Goal: Task Accomplishment & Management: Manage account settings

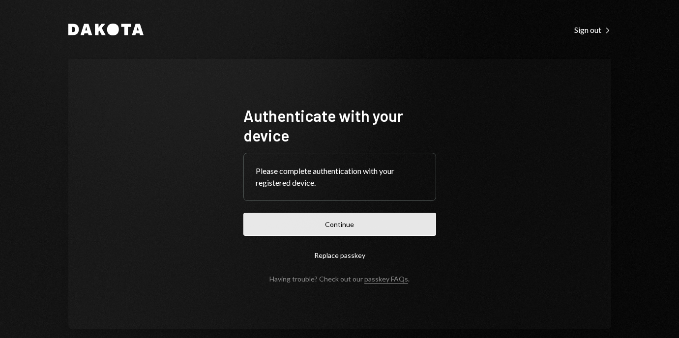
click at [332, 230] on button "Continue" at bounding box center [339, 224] width 193 height 23
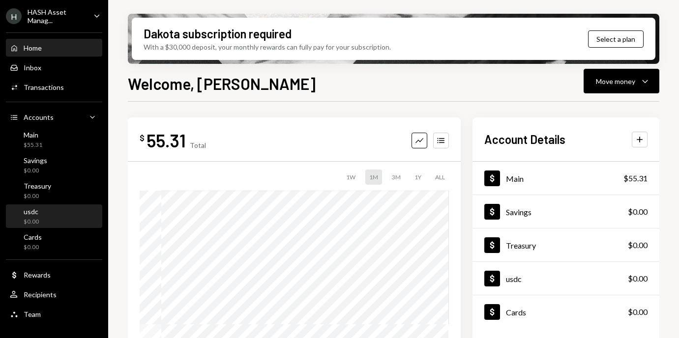
click at [31, 216] on div "usdc $0.00" at bounding box center [31, 217] width 15 height 19
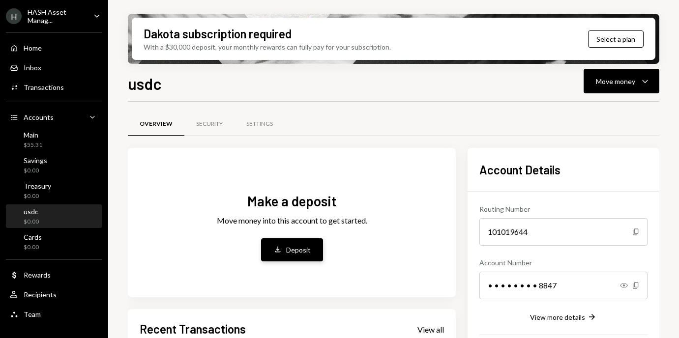
click at [284, 256] on button "Deposit Deposit" at bounding box center [292, 250] width 62 height 23
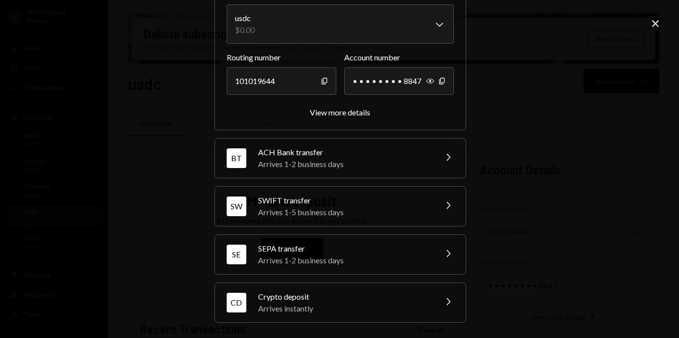
scroll to position [93, 0]
click at [293, 310] on div "Arrives instantly" at bounding box center [344, 308] width 172 height 12
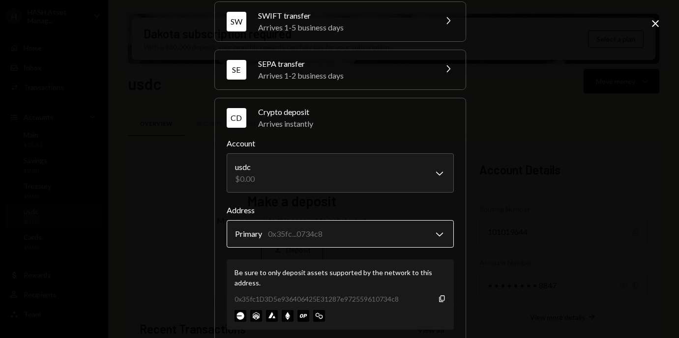
scroll to position [156, 0]
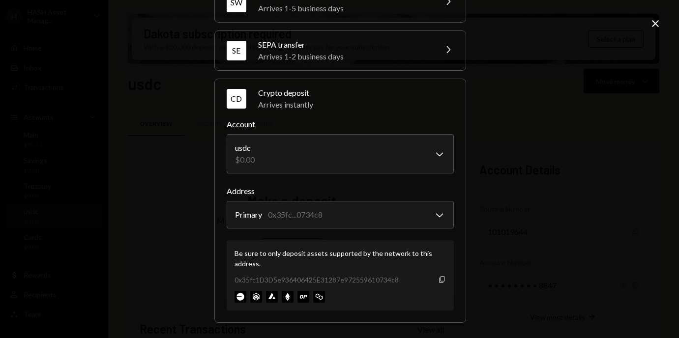
click at [441, 279] on icon "Copy" at bounding box center [442, 280] width 8 height 8
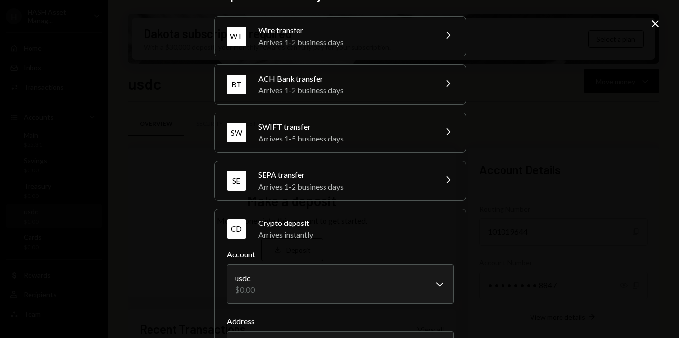
scroll to position [0, 0]
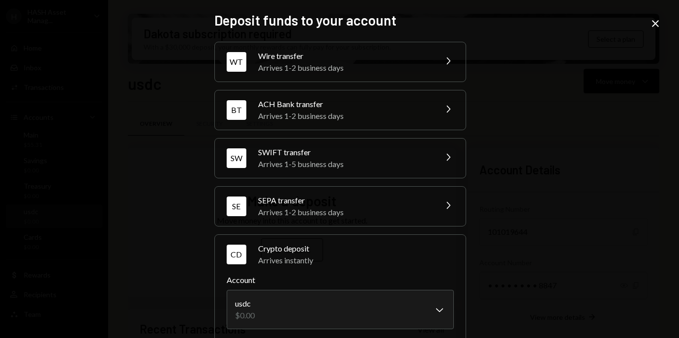
click at [655, 24] on icon at bounding box center [655, 23] width 7 height 7
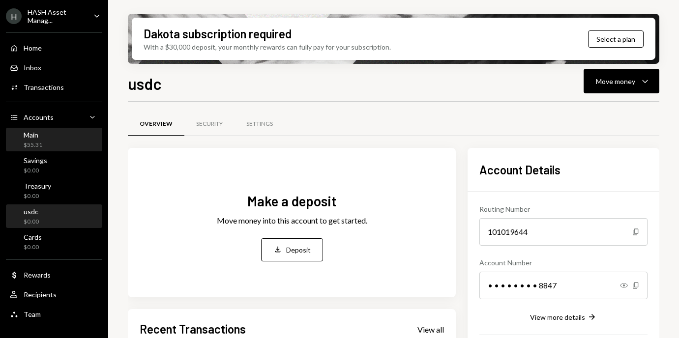
click at [59, 137] on div "Main $55.31" at bounding box center [54, 140] width 89 height 19
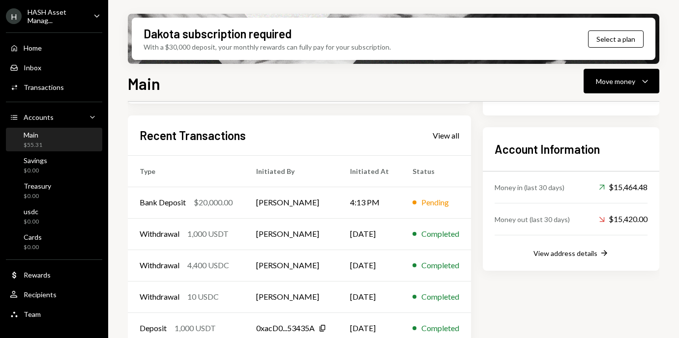
scroll to position [257, 0]
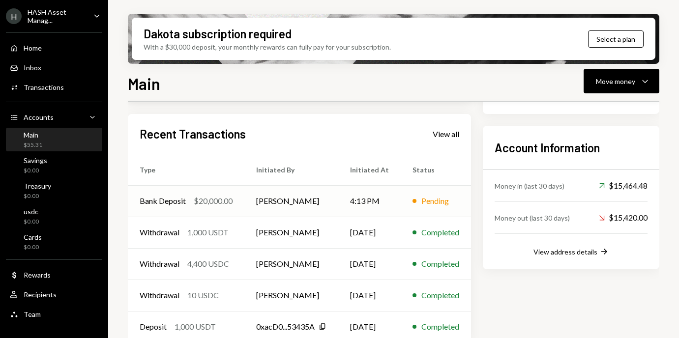
click at [159, 203] on div "Bank Deposit" at bounding box center [163, 201] width 46 height 12
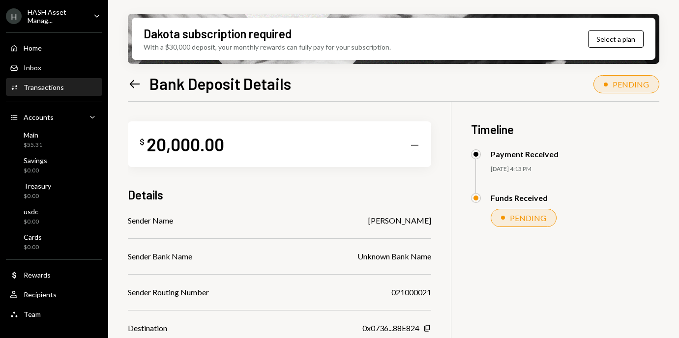
click at [136, 82] on icon "Left Arrow" at bounding box center [135, 84] width 14 height 14
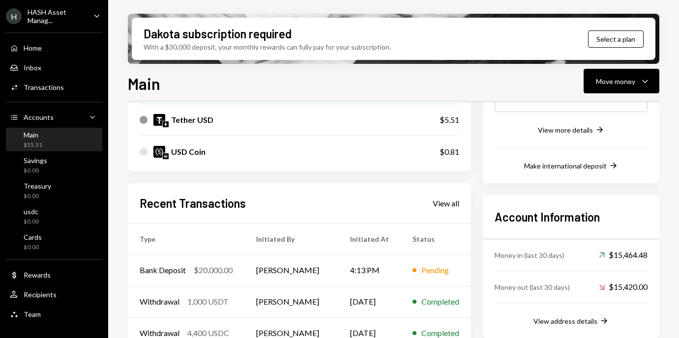
scroll to position [270, 0]
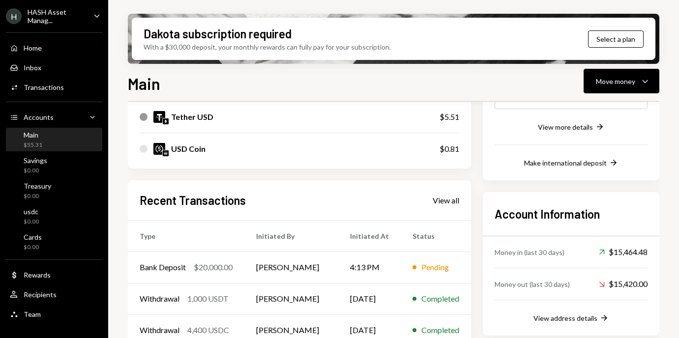
scroll to position [192, 0]
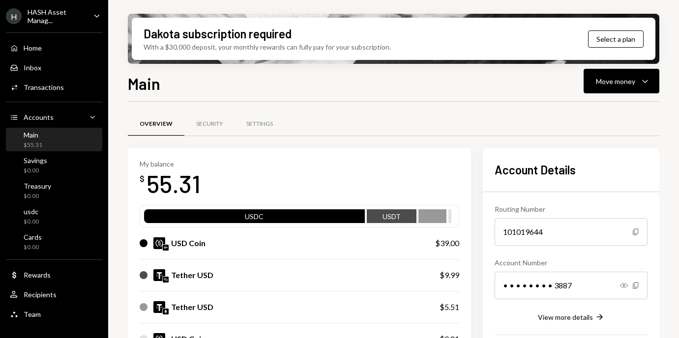
click at [118, 200] on div "Dakota subscription required With a $30,000 deposit, your monthly rewards can f…" at bounding box center [393, 169] width 571 height 338
click at [117, 116] on div "Dakota subscription required With a $30,000 deposit, your monthly rewards can f…" at bounding box center [393, 169] width 571 height 338
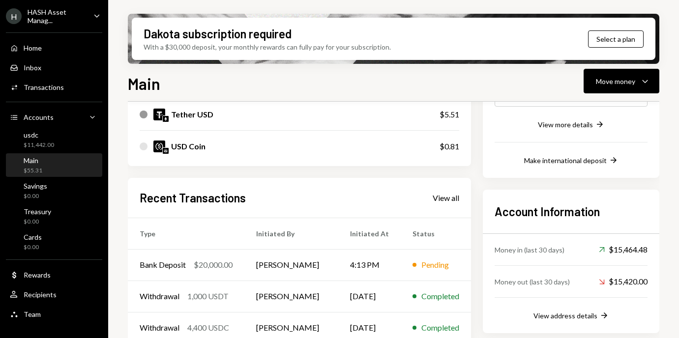
scroll to position [196, 0]
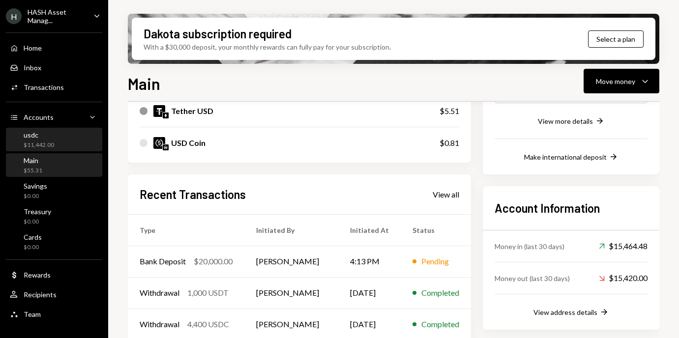
click at [47, 138] on div "usdc" at bounding box center [39, 135] width 30 height 8
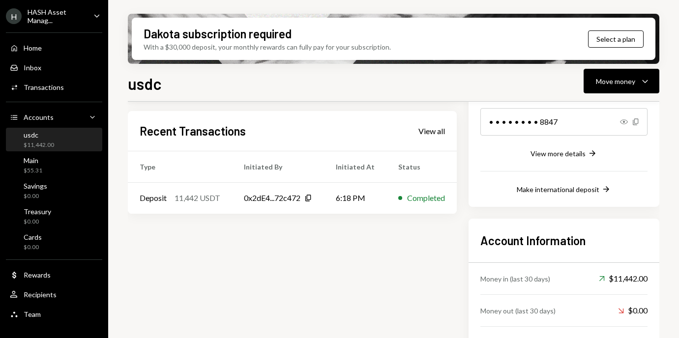
scroll to position [188, 0]
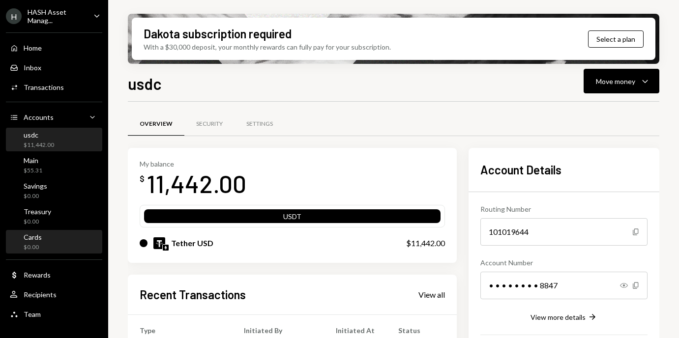
click at [55, 239] on div "Cards $0.00" at bounding box center [54, 242] width 89 height 19
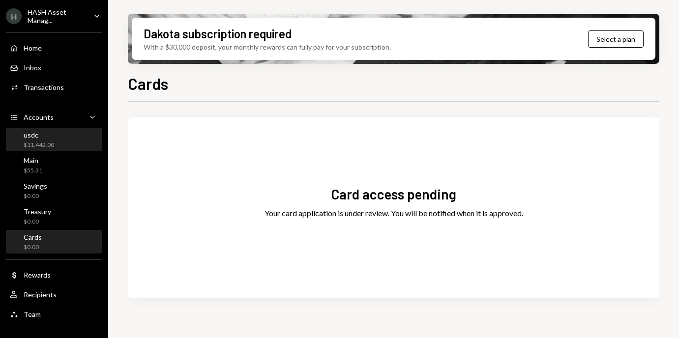
click at [51, 150] on div "usdc $11,442.00" at bounding box center [54, 140] width 89 height 23
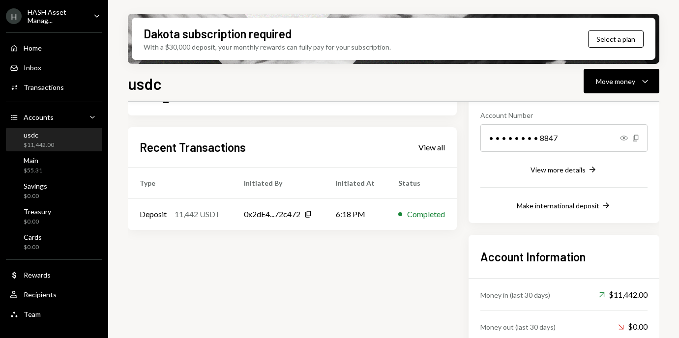
scroll to position [196, 0]
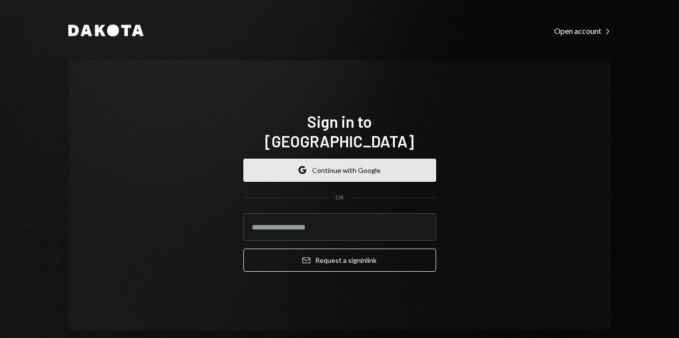
click at [339, 159] on button "Google Continue with Google" at bounding box center [339, 170] width 193 height 23
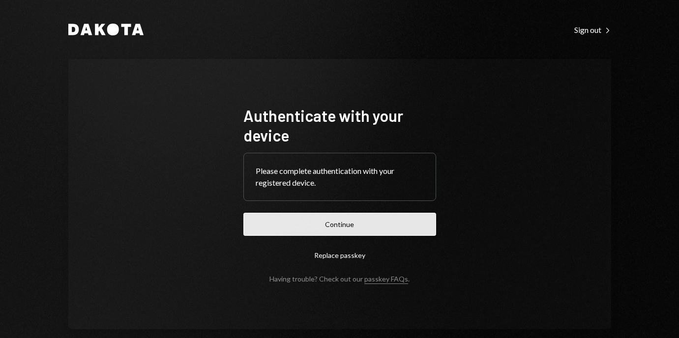
click at [346, 225] on button "Continue" at bounding box center [339, 224] width 193 height 23
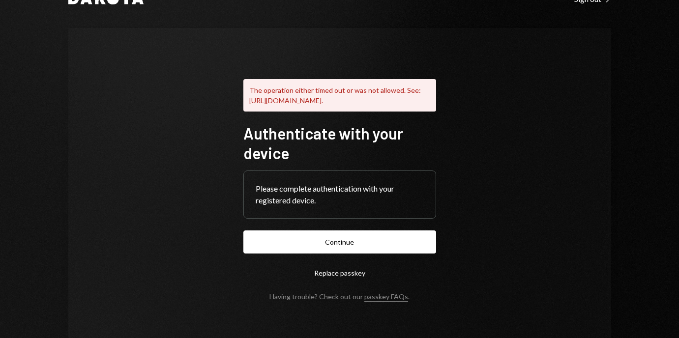
scroll to position [34, 0]
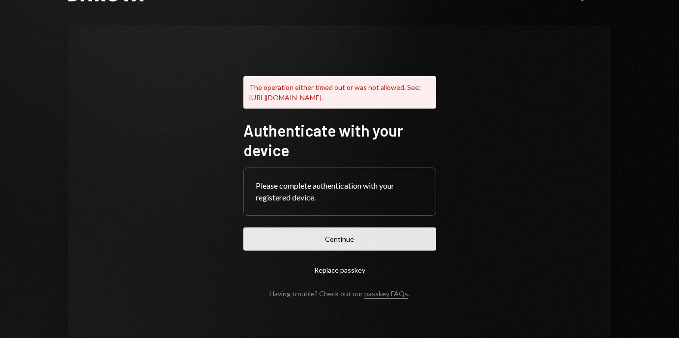
click at [359, 247] on button "Continue" at bounding box center [339, 239] width 193 height 23
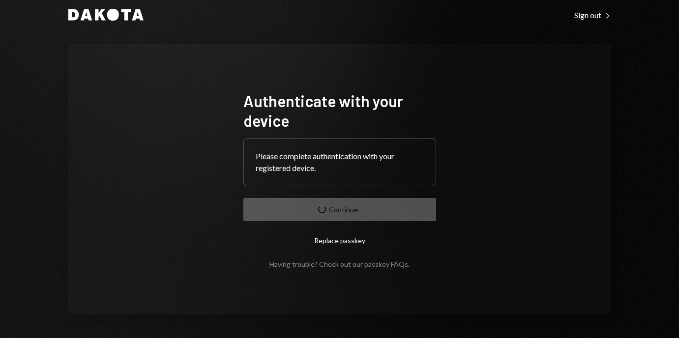
scroll to position [15, 0]
